Goal: Go to known website: Access a specific website the user already knows

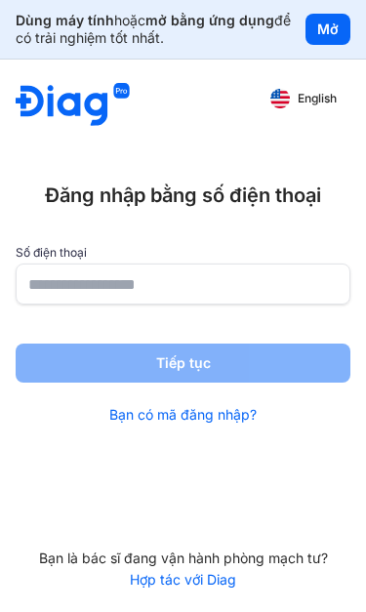
click at [86, 271] on input "number" at bounding box center [183, 284] width 310 height 39
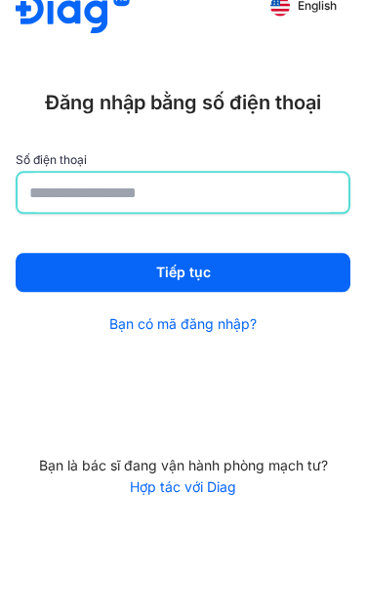
type input "*"
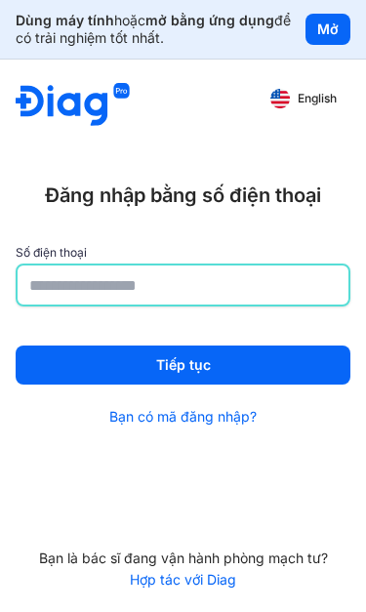
type input "**********"
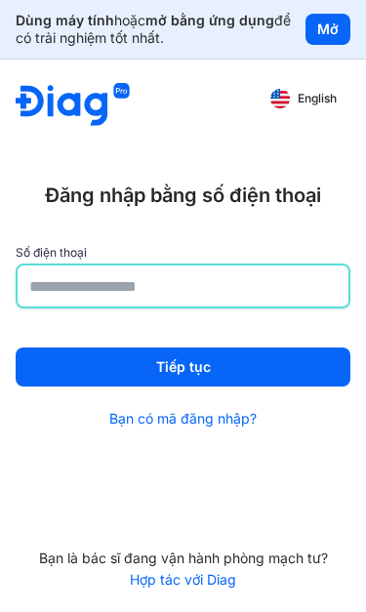
click at [186, 374] on button "Tiếp tục" at bounding box center [183, 367] width 335 height 39
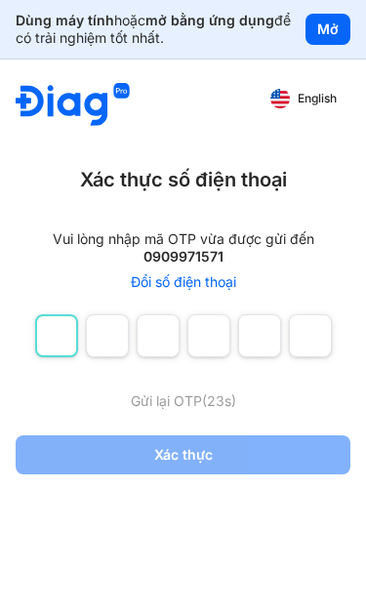
click at [66, 341] on input "number" at bounding box center [56, 335] width 43 height 43
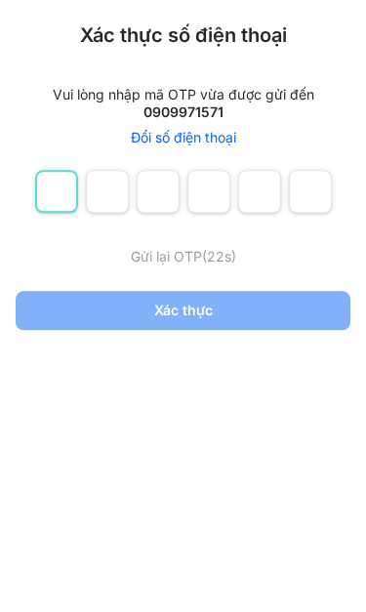
type input "*"
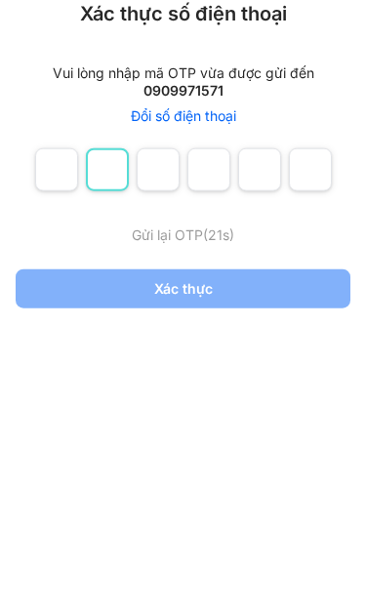
type input "*"
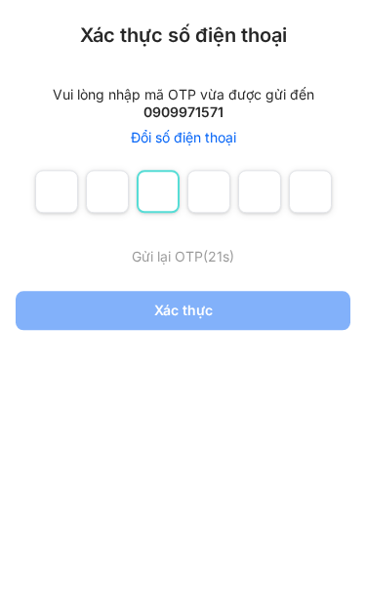
type input "*"
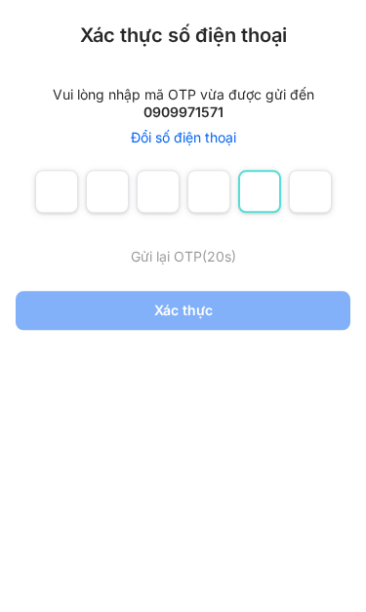
type input "*"
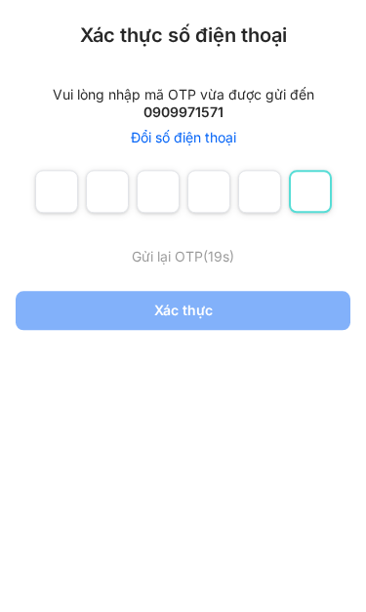
type input "*"
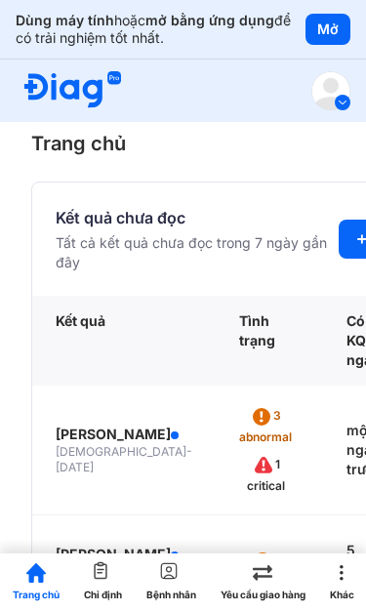
scroll to position [25, 0]
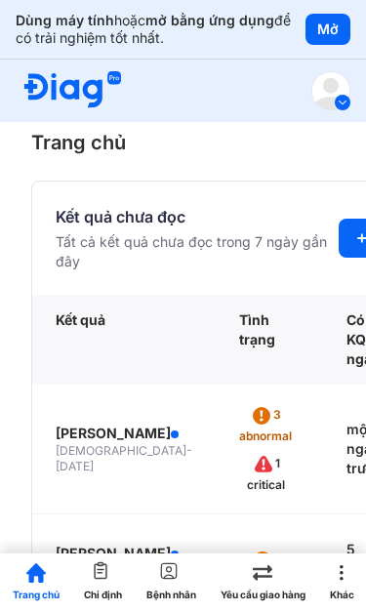
click at [325, 34] on button "Mở" at bounding box center [328, 29] width 45 height 31
